Goal: Find specific page/section: Find specific page/section

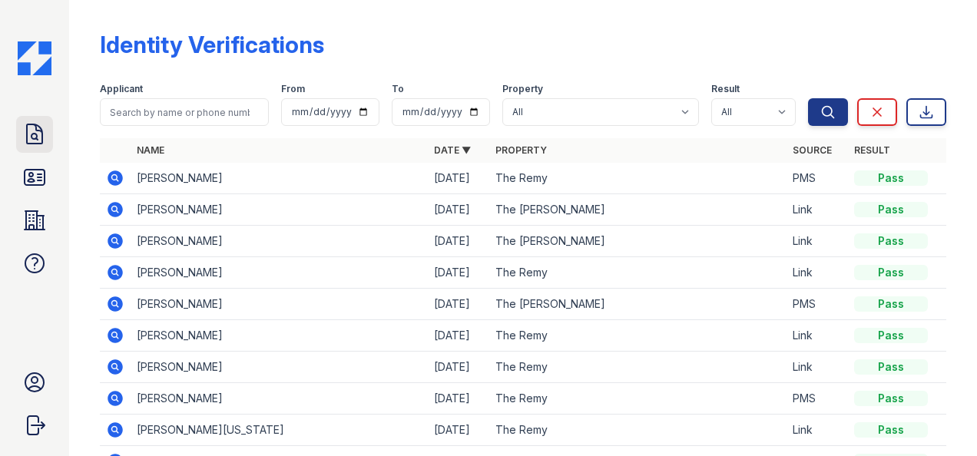
click at [25, 118] on link "Doc Verifications" at bounding box center [34, 134] width 37 height 37
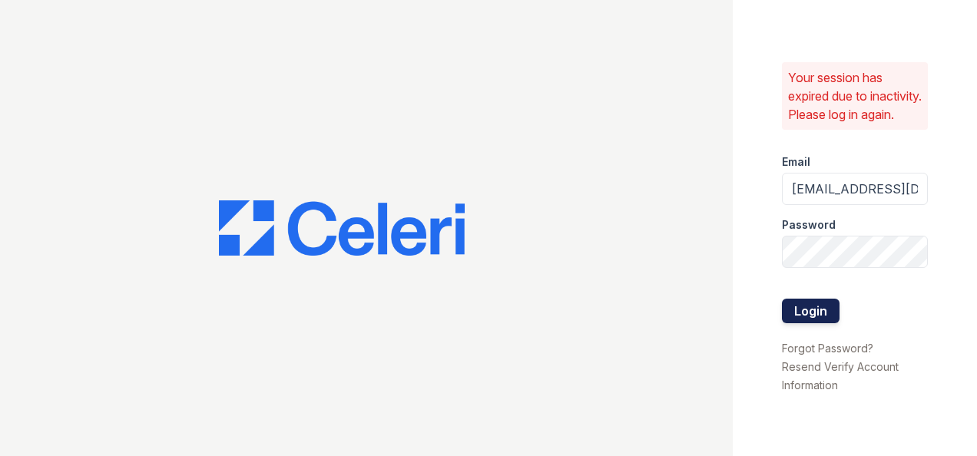
click at [803, 322] on button "Login" at bounding box center [811, 311] width 58 height 25
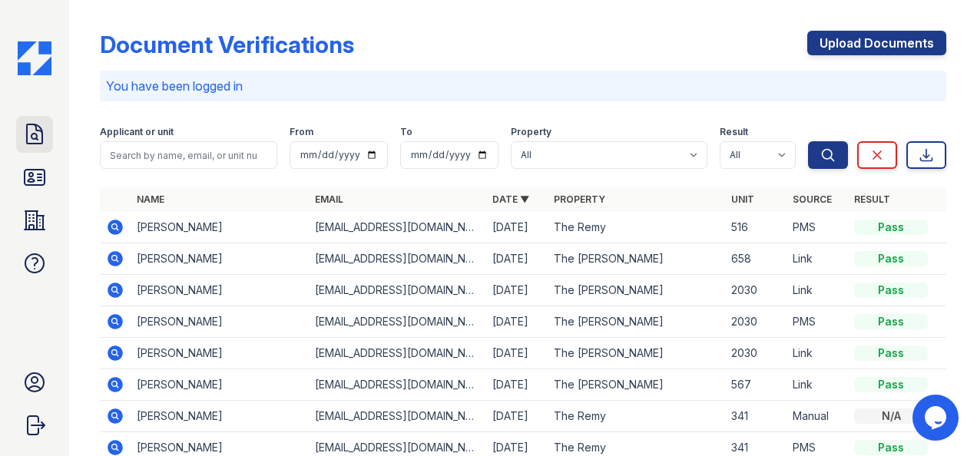
click at [28, 135] on icon at bounding box center [34, 134] width 25 height 25
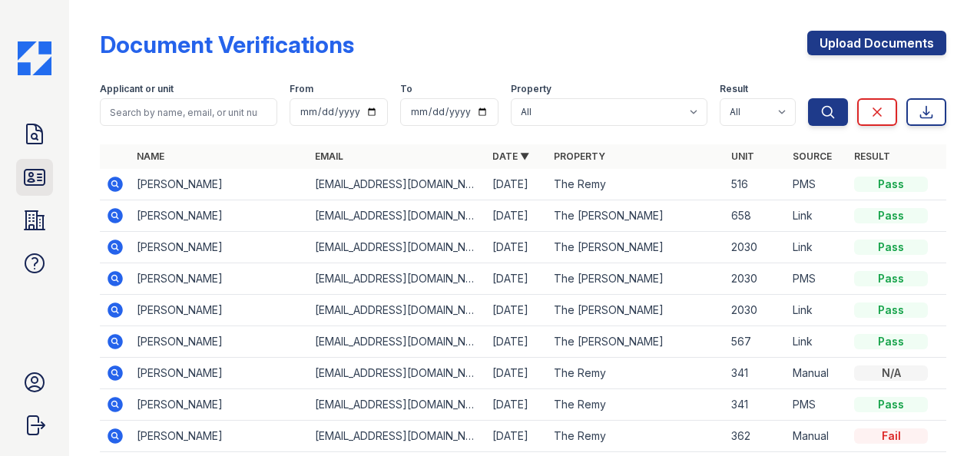
click at [41, 178] on icon at bounding box center [35, 177] width 20 height 15
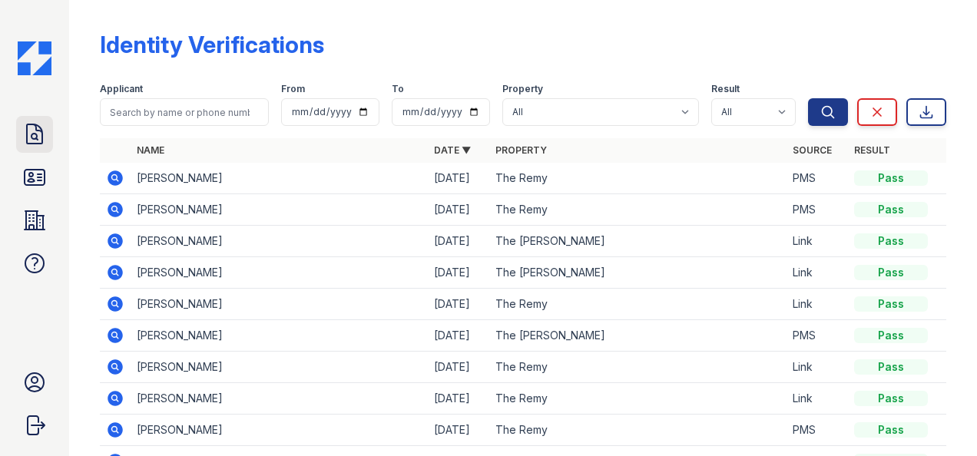
click at [38, 148] on link "Doc Verifications" at bounding box center [34, 134] width 37 height 37
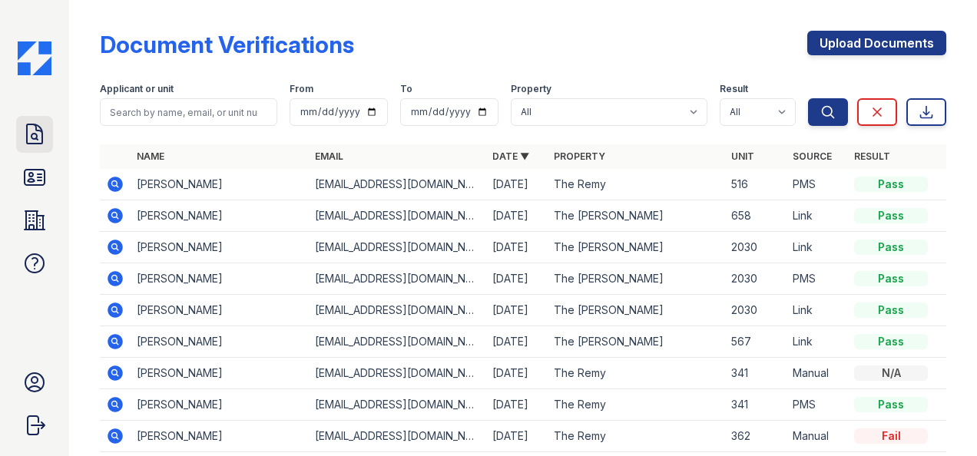
click at [36, 137] on icon at bounding box center [34, 133] width 15 height 19
click at [26, 174] on icon at bounding box center [34, 177] width 25 height 25
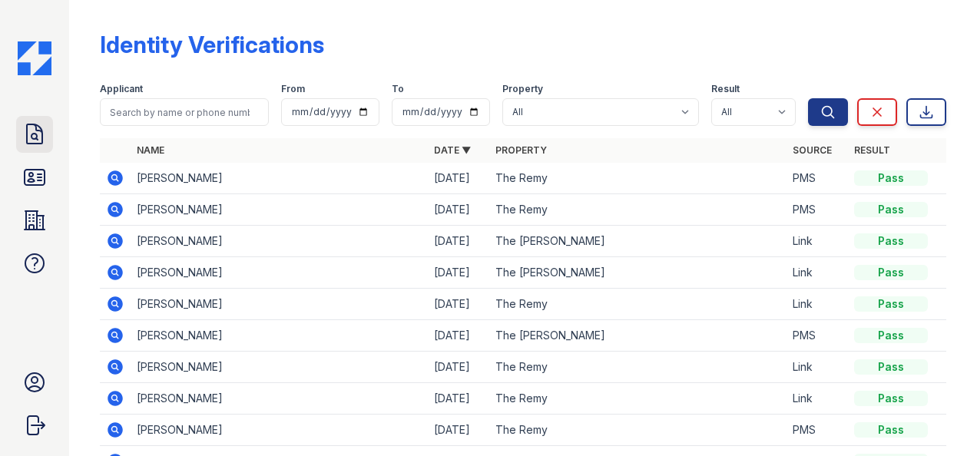
click at [26, 144] on icon at bounding box center [34, 134] width 25 height 25
